Goal: Check status: Check status

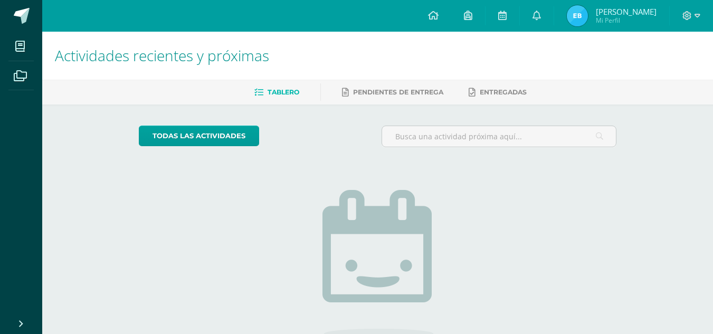
click at [580, 7] on img at bounding box center [576, 15] width 21 height 21
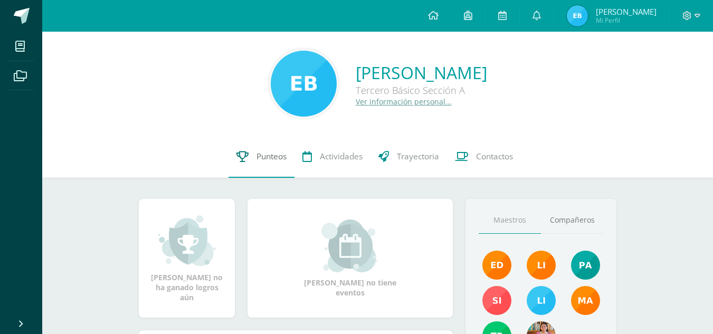
click at [266, 147] on link "Punteos" at bounding box center [261, 157] width 66 height 42
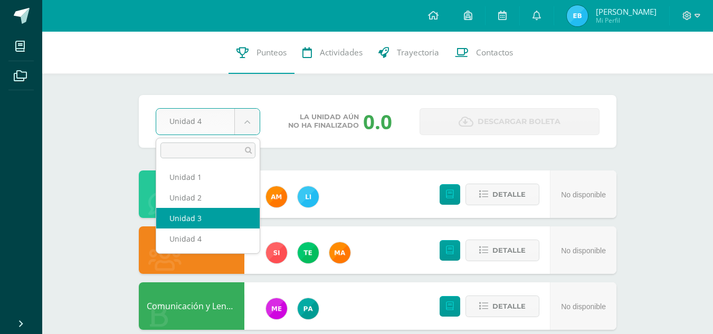
select select "Unidad 3"
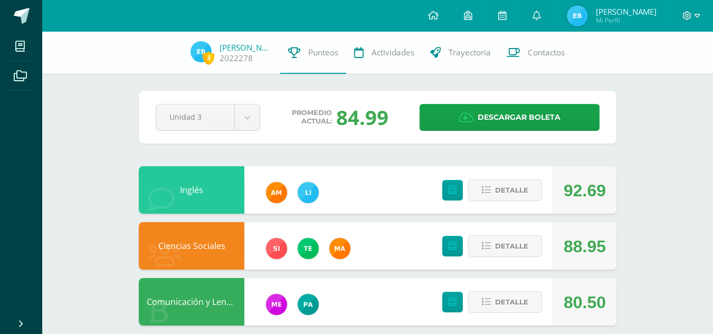
click at [372, 227] on div "Ciencias Sociales 88.95 [GEOGRAPHIC_DATA]" at bounding box center [377, 245] width 477 height 47
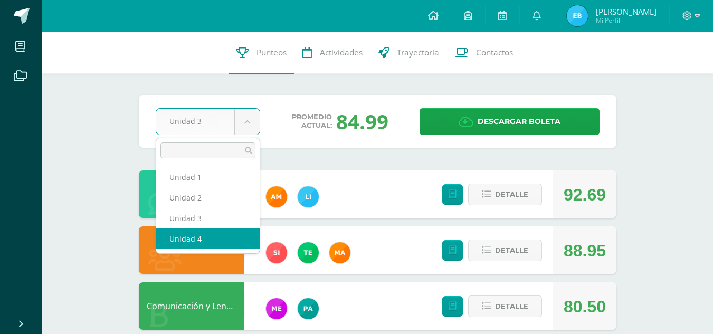
select select "Unidad 4"
